Goal: Find specific page/section: Find specific page/section

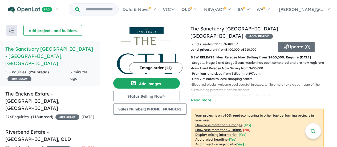
click at [46, 49] on h5 "The Sanctuary [GEOGRAPHIC_DATA] - [GEOGRAPHIC_DATA] , [GEOGRAPHIC_DATA]" at bounding box center [49, 56] width 89 height 22
click at [66, 53] on h5 "The Sanctuary [GEOGRAPHIC_DATA] - [GEOGRAPHIC_DATA] , [GEOGRAPHIC_DATA]" at bounding box center [49, 56] width 89 height 22
click at [46, 48] on h5 "The Sanctuary [GEOGRAPHIC_DATA] - [GEOGRAPHIC_DATA] , [GEOGRAPHIC_DATA]" at bounding box center [49, 56] width 89 height 22
click at [47, 47] on h5 "The Sanctuary [GEOGRAPHIC_DATA] - [GEOGRAPHIC_DATA] , [GEOGRAPHIC_DATA]" at bounding box center [49, 56] width 89 height 22
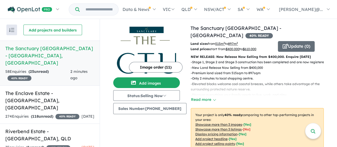
click at [38, 49] on h5 "The Sanctuary [GEOGRAPHIC_DATA] - [GEOGRAPHIC_DATA] , [GEOGRAPHIC_DATA]" at bounding box center [49, 56] width 89 height 22
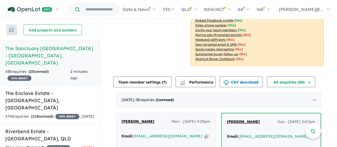
scroll to position [187, 0]
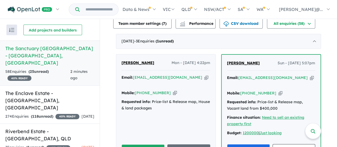
click at [173, 90] on icon "button" at bounding box center [175, 93] width 4 height 6
click at [204, 76] on icon "button" at bounding box center [206, 78] width 4 height 6
drag, startPoint x: 147, startPoint y: 62, endPoint x: 119, endPoint y: 63, distance: 27.5
click at [119, 63] on div "[PERSON_NAME] Mon - [DATE] 4:22pm Email: [EMAIL_ADDRESS][DOMAIN_NAME] Copied! M…" at bounding box center [165, 107] width 99 height 107
copy span "[PERSON_NAME]"
